Goal: Information Seeking & Learning: Understand process/instructions

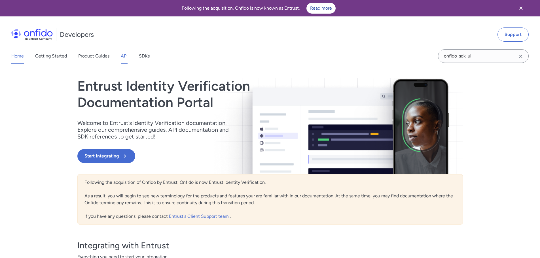
click at [126, 59] on link "API" at bounding box center [124, 56] width 7 height 16
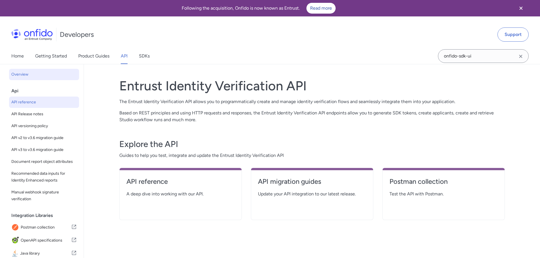
click at [23, 100] on span "API reference" at bounding box center [43, 102] width 65 height 7
select select "http"
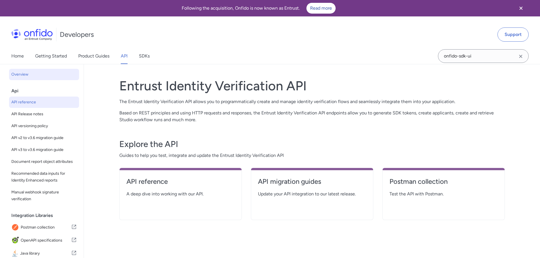
select select "http"
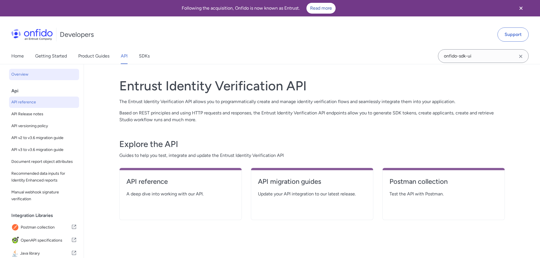
select select "http"
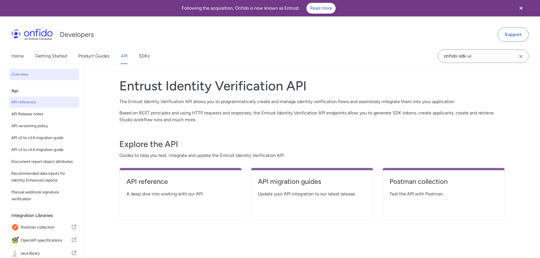
select select "http"
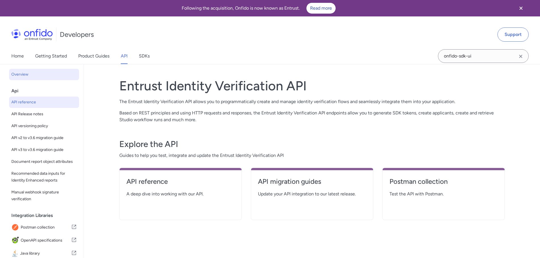
select select "http"
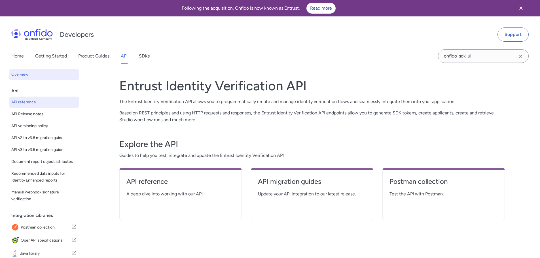
select select "http"
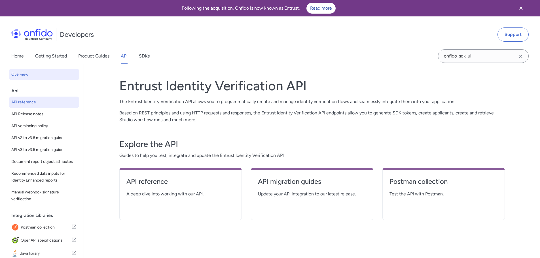
select select "http"
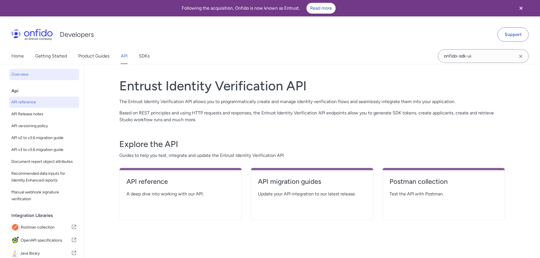
select select "http"
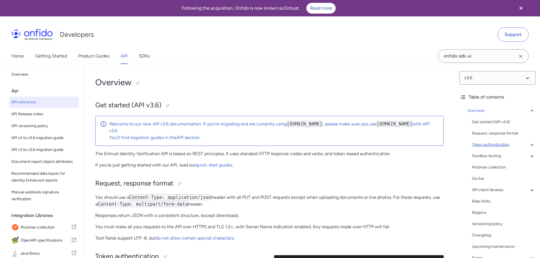
click at [530, 145] on icon at bounding box center [531, 145] width 3 height 2
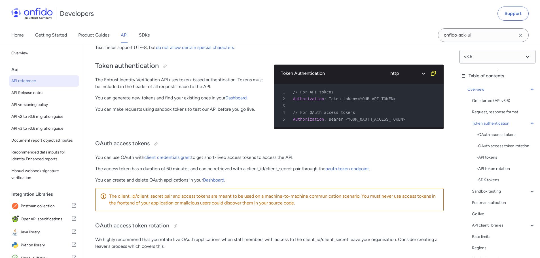
click at [523, 121] on div "Token authentication" at bounding box center [503, 123] width 63 height 7
click at [492, 134] on div "Sandbox testing" at bounding box center [503, 134] width 63 height 7
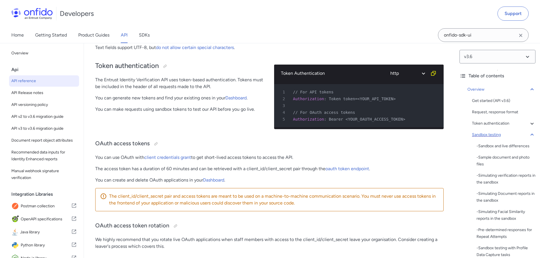
scroll to position [776, 0]
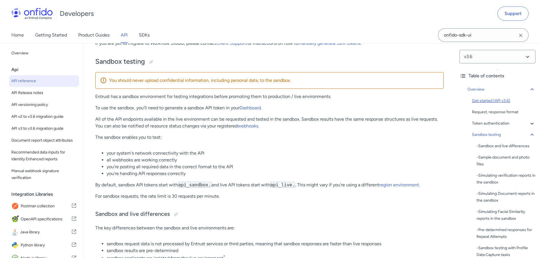
click at [485, 99] on div "Get started (API v3.6)" at bounding box center [503, 100] width 63 height 7
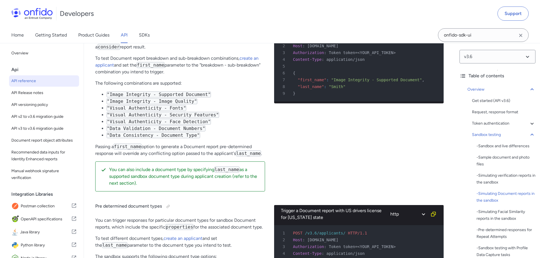
scroll to position [1509, 0]
